Goal: Task Accomplishment & Management: Manage account settings

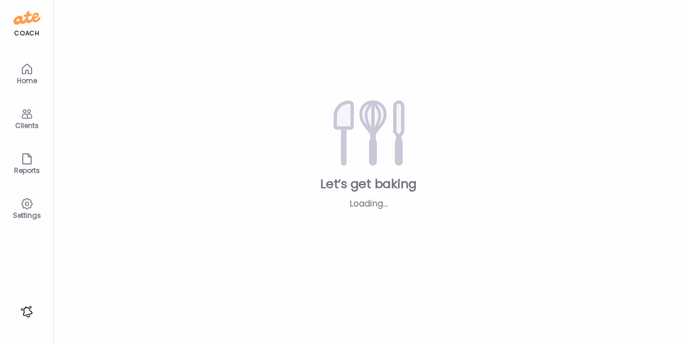
type textarea "**********"
type input "**********"
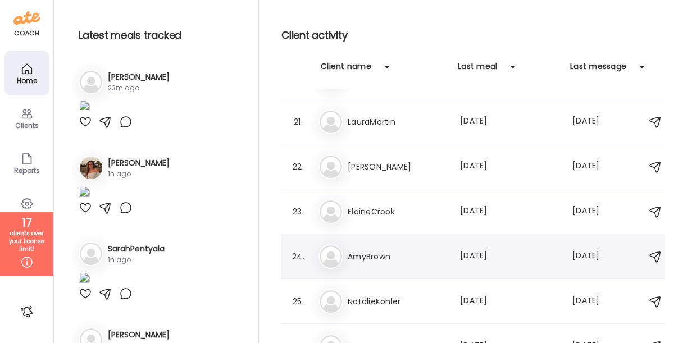
scroll to position [903, 0]
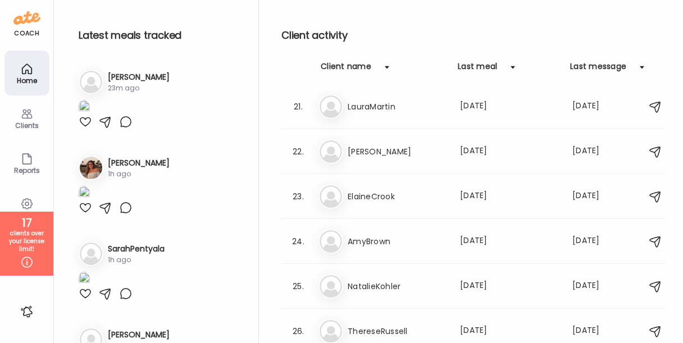
type input "**********"
click at [346, 65] on div "Client name" at bounding box center [346, 70] width 51 height 18
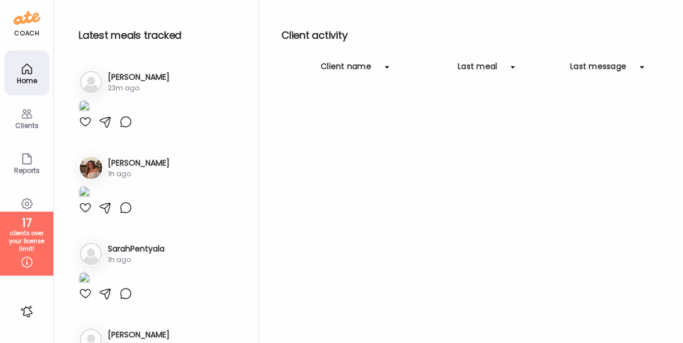
scroll to position [0, 0]
click at [346, 65] on div "Client name" at bounding box center [346, 70] width 51 height 18
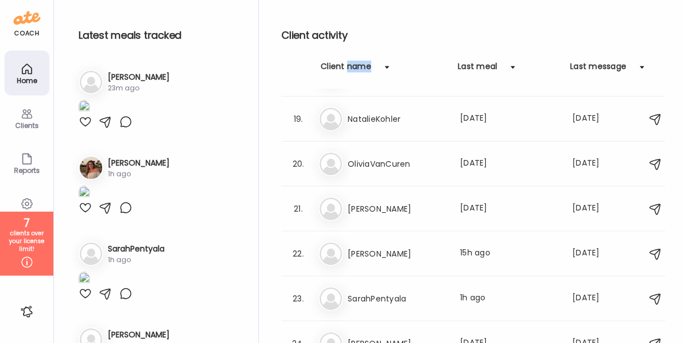
scroll to position [866, 0]
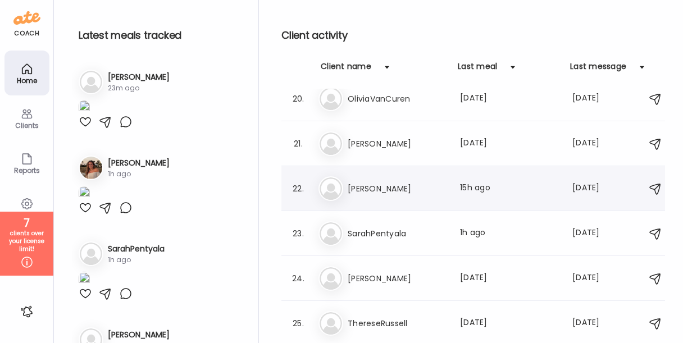
click at [368, 191] on h3 "[PERSON_NAME]" at bounding box center [397, 188] width 99 height 13
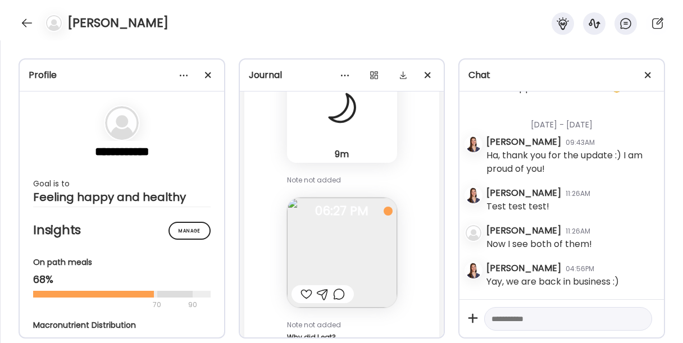
scroll to position [23209, 0]
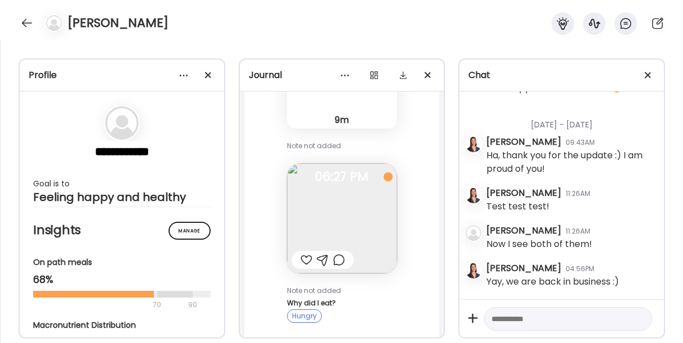
click at [362, 199] on img at bounding box center [342, 218] width 110 height 110
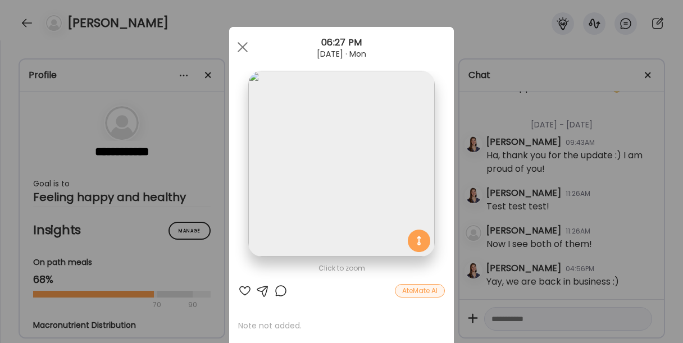
click at [521, 176] on div "Ate Coach Dashboard Wahoo! It’s official Take a moment to set up your Coach Pro…" at bounding box center [341, 171] width 683 height 343
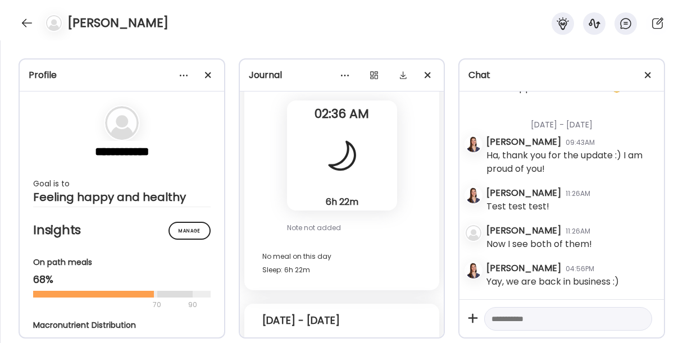
scroll to position [4156, 0]
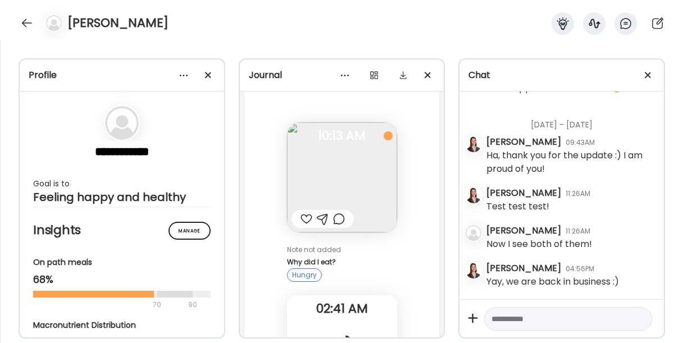
click at [372, 192] on img at bounding box center [342, 177] width 110 height 110
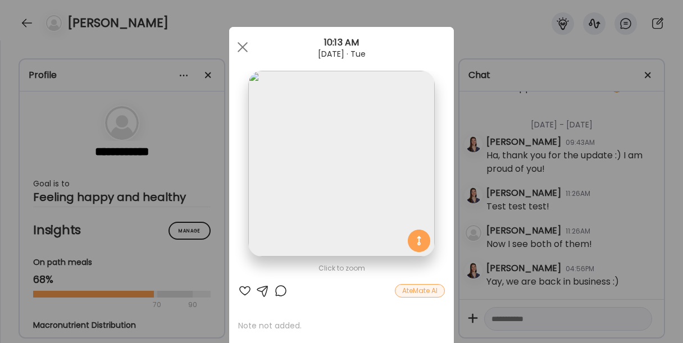
click at [516, 208] on div "Ate Coach Dashboard Wahoo! It’s official Take a moment to set up your Coach Pro…" at bounding box center [341, 171] width 683 height 343
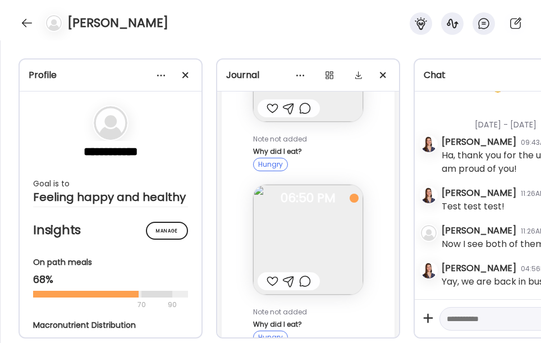
scroll to position [18403, 0]
click at [508, 135] on div "[DATE] - [DATE]" at bounding box center [515, 121] width 146 height 30
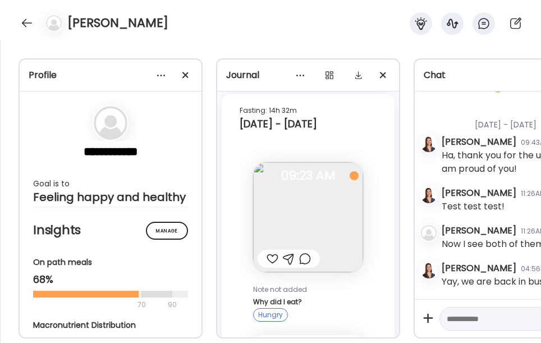
scroll to position [13427, 0]
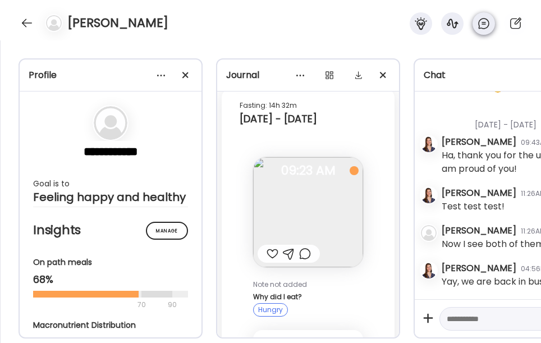
click at [484, 25] on icon at bounding box center [483, 23] width 13 height 13
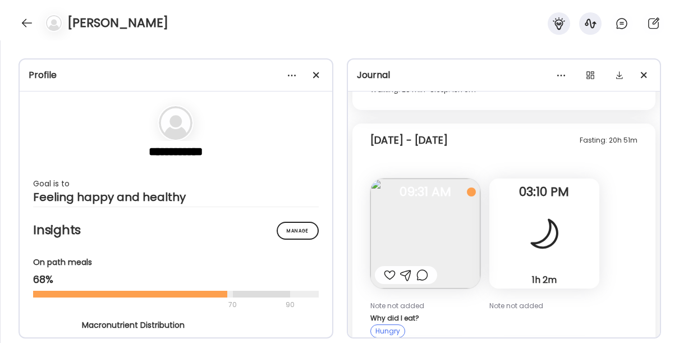
scroll to position [10875, 0]
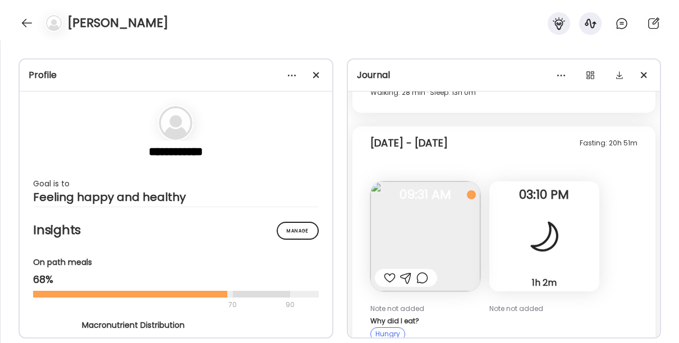
click at [436, 217] on img at bounding box center [426, 236] width 110 height 110
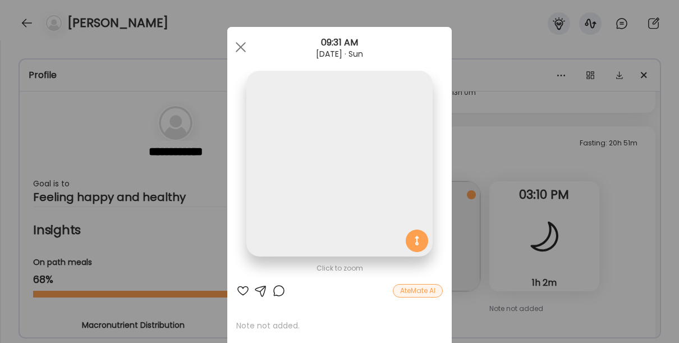
click at [331, 173] on img at bounding box center [340, 164] width 186 height 186
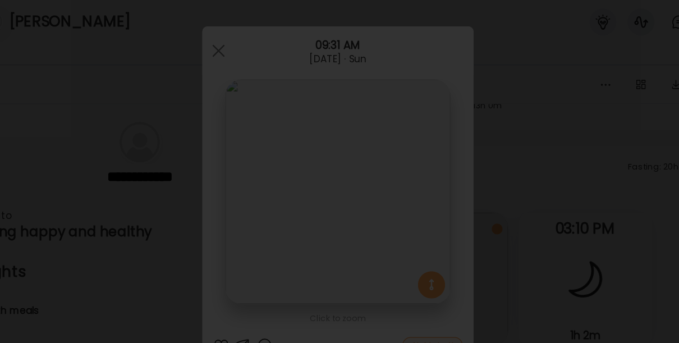
click at [556, 165] on div at bounding box center [339, 171] width 661 height 325
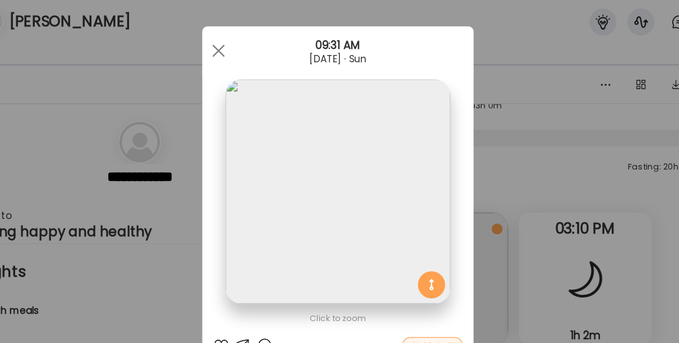
click at [493, 118] on div "Ate Coach Dashboard Wahoo! It’s official Take a moment to set up your Coach Pro…" at bounding box center [339, 171] width 679 height 343
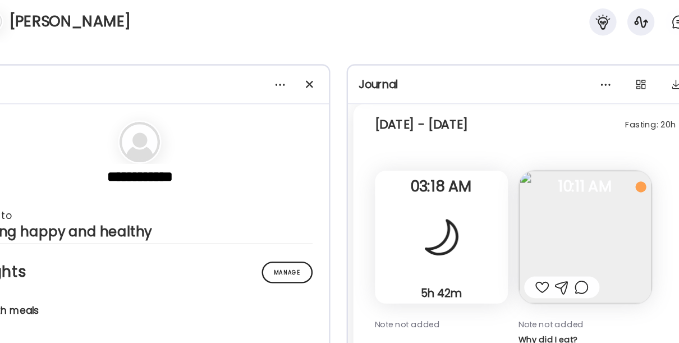
scroll to position [10266, 0]
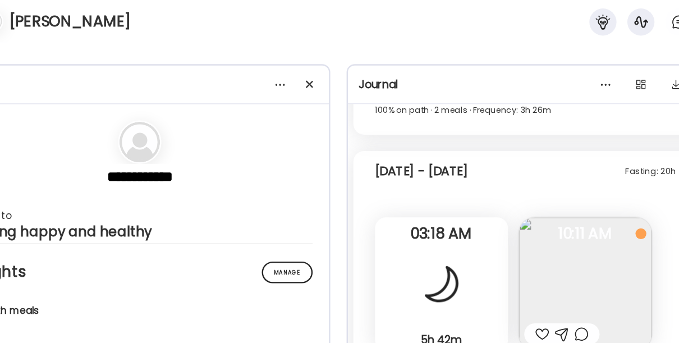
click at [509, 226] on img at bounding box center [545, 240] width 110 height 110
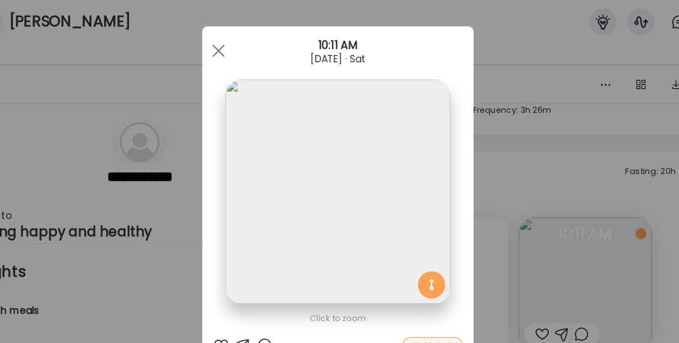
click at [495, 220] on div "Ate Coach Dashboard Wahoo! It’s official Take a moment to set up your Coach Pro…" at bounding box center [339, 171] width 679 height 343
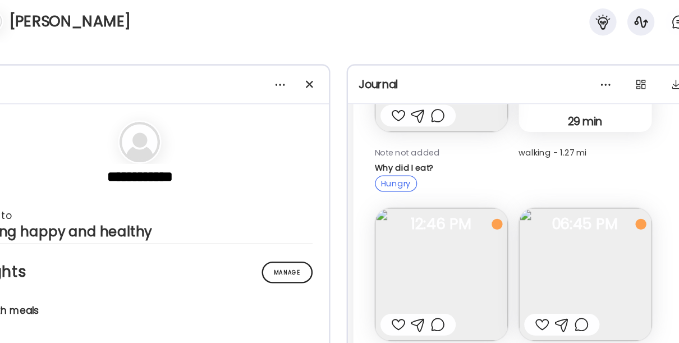
scroll to position [8329, 0]
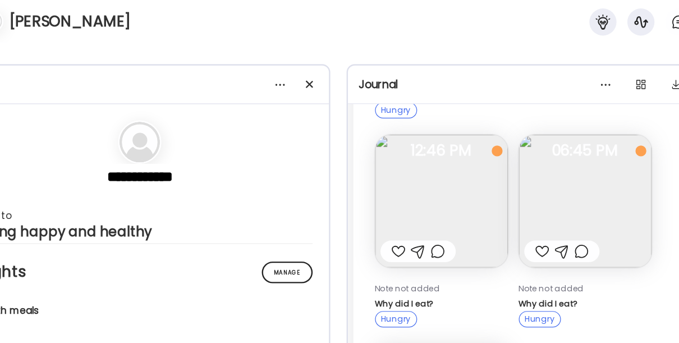
click at [561, 161] on img at bounding box center [545, 172] width 110 height 110
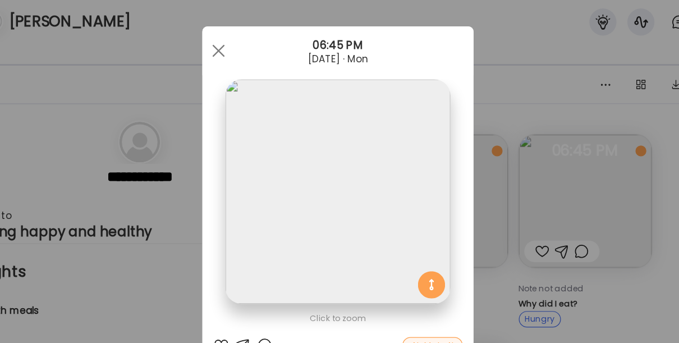
click at [582, 266] on div "Ate Coach Dashboard Wahoo! It’s official Take a moment to set up your Coach Pro…" at bounding box center [339, 171] width 679 height 343
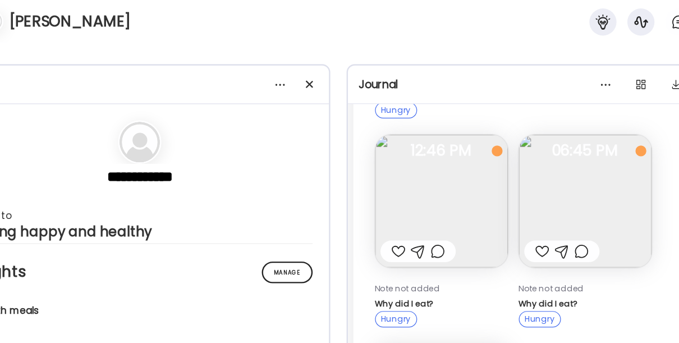
scroll to position [332, 0]
